Goal: Information Seeking & Learning: Learn about a topic

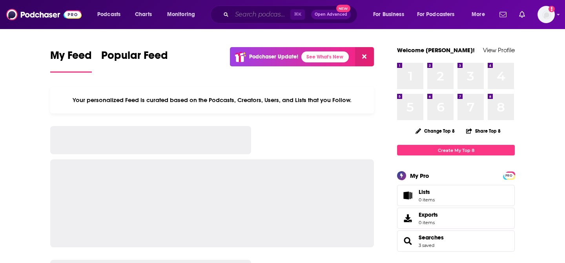
click at [255, 13] on input "Search podcasts, credits, & more..." at bounding box center [261, 14] width 58 height 13
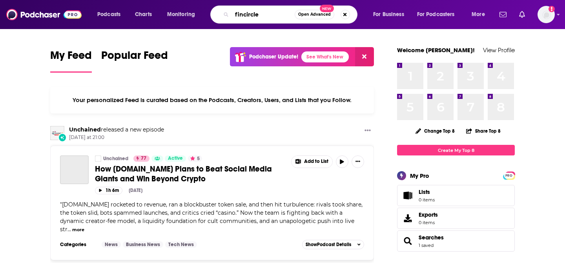
type input "fincircle"
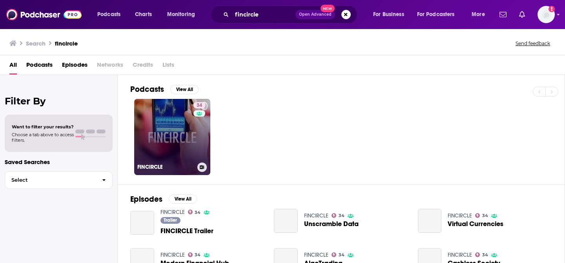
click at [195, 134] on div "34" at bounding box center [201, 132] width 14 height 60
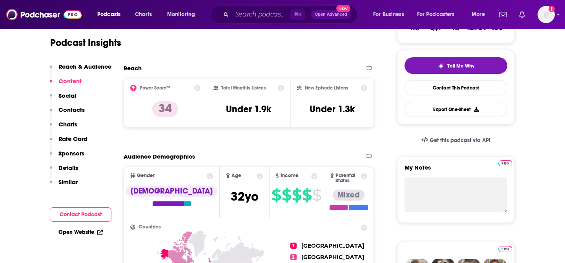
scroll to position [160, 0]
